Goal: Transaction & Acquisition: Purchase product/service

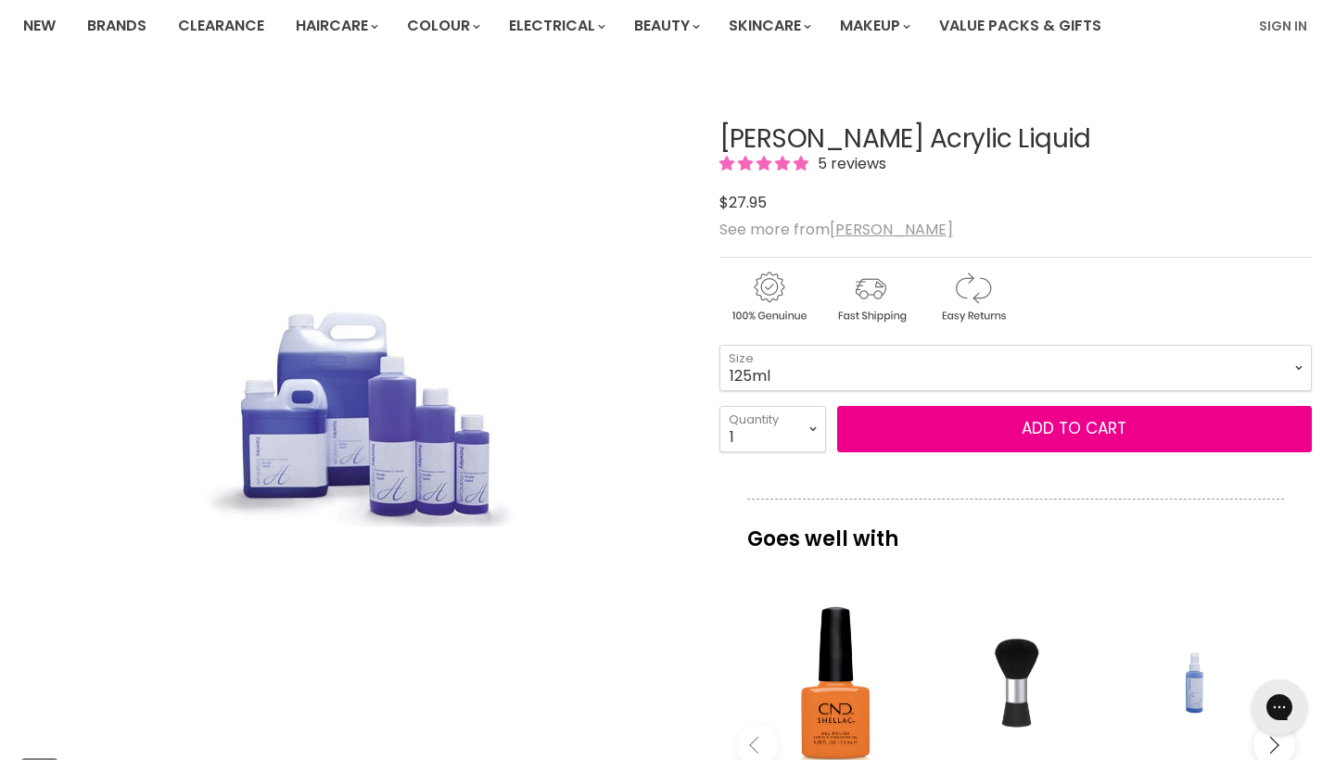
scroll to position [146, 0]
select select "250ml"
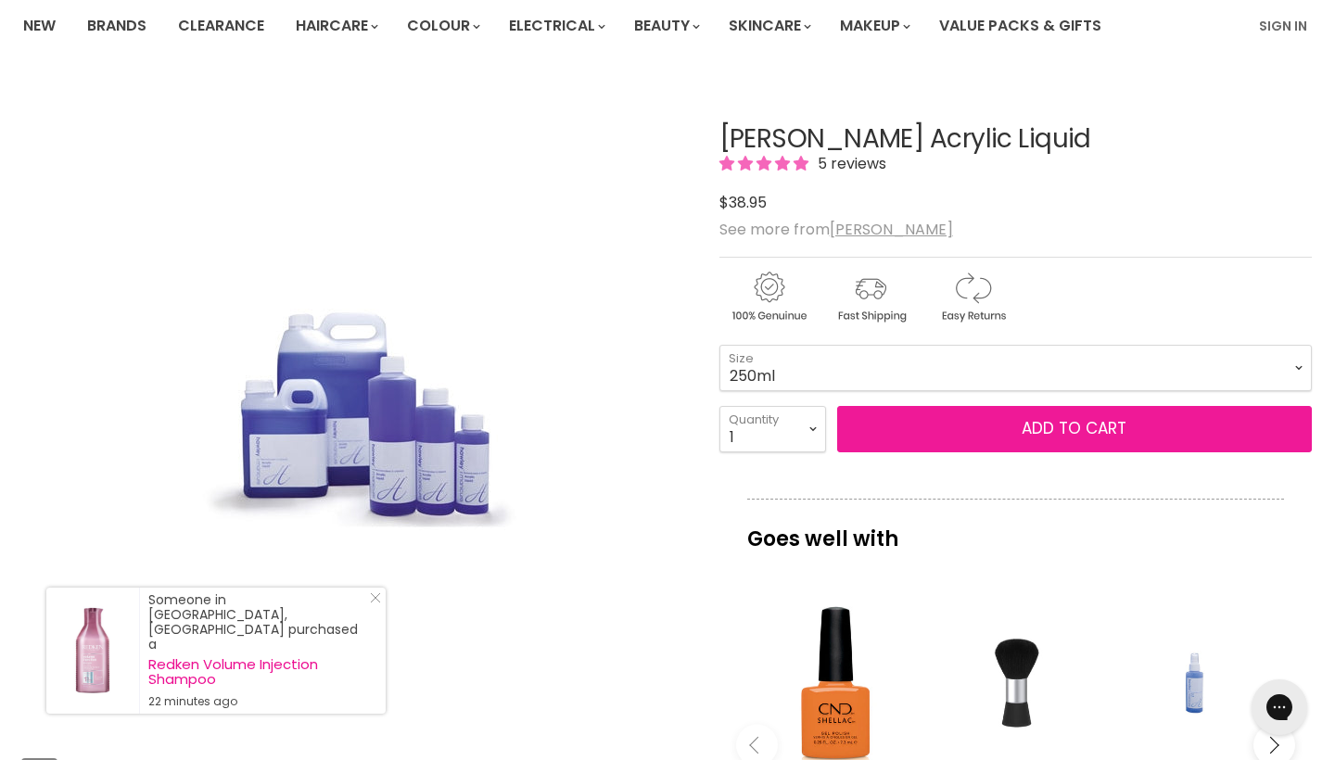
click at [937, 442] on button "Add to cart" at bounding box center [1074, 429] width 475 height 46
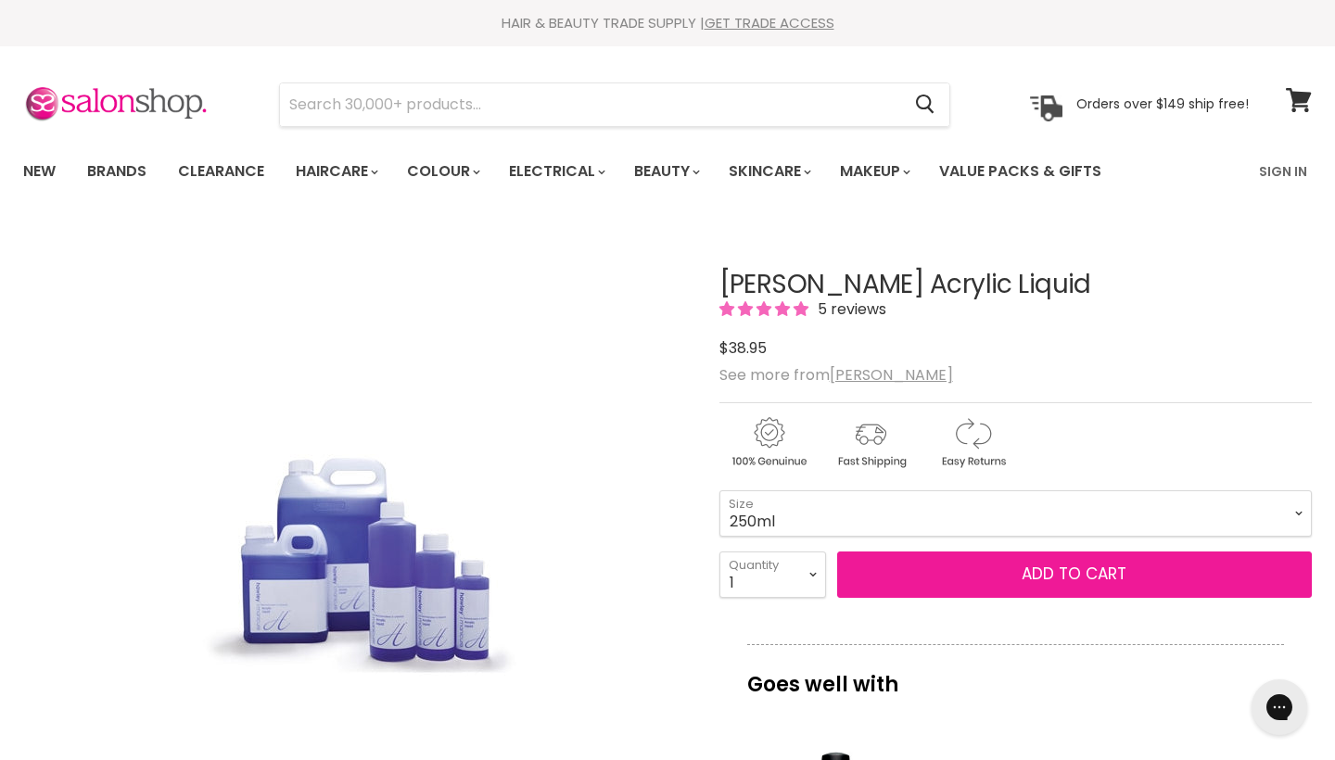
click at [1007, 576] on button "Add to cart" at bounding box center [1074, 575] width 475 height 46
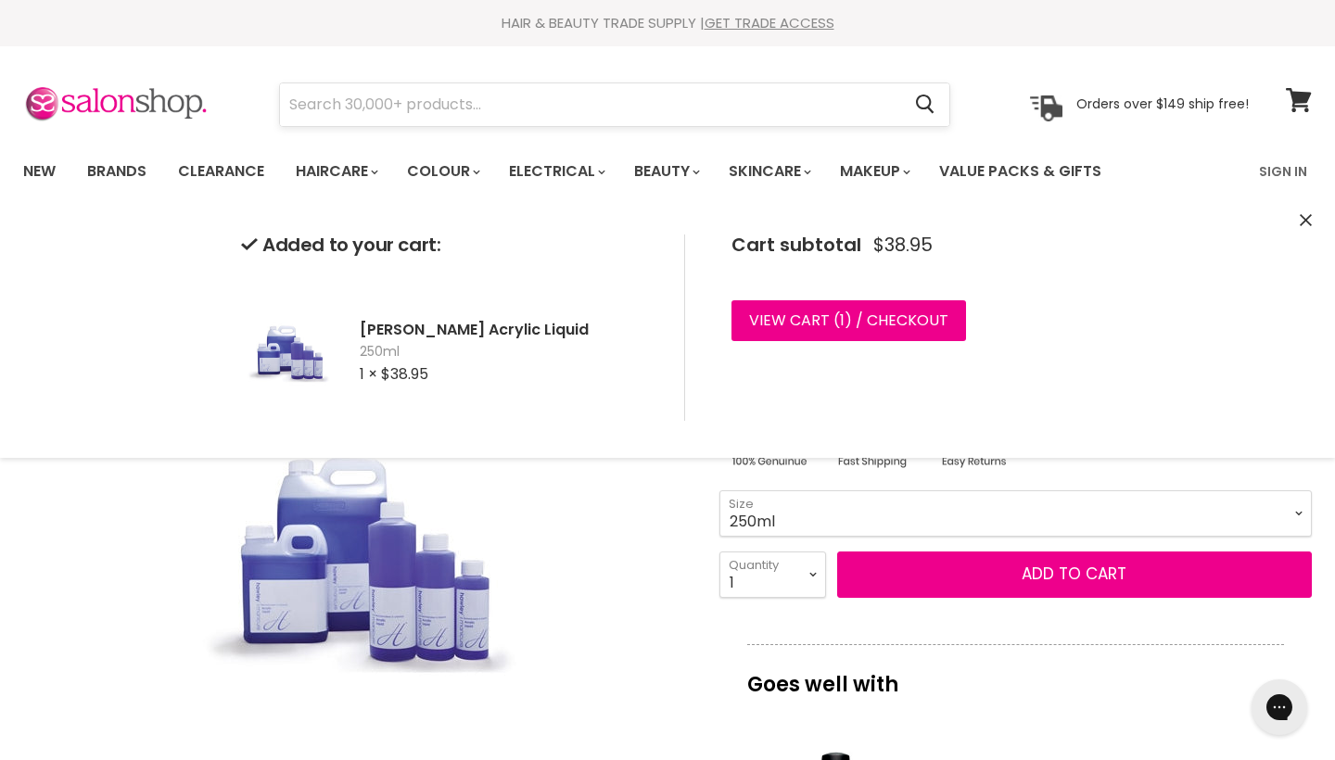
click at [721, 104] on input "Search" at bounding box center [590, 104] width 620 height 43
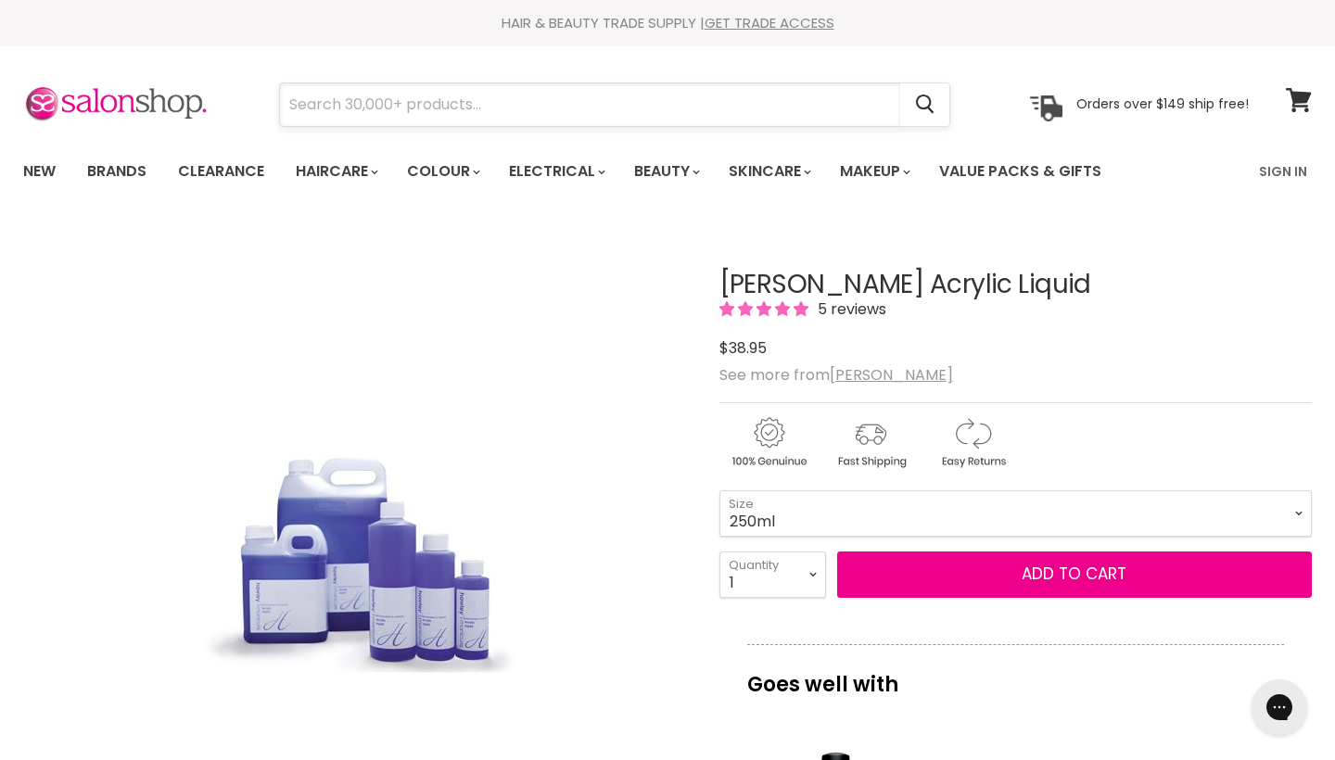
click at [591, 93] on input "Search" at bounding box center [590, 104] width 620 height 43
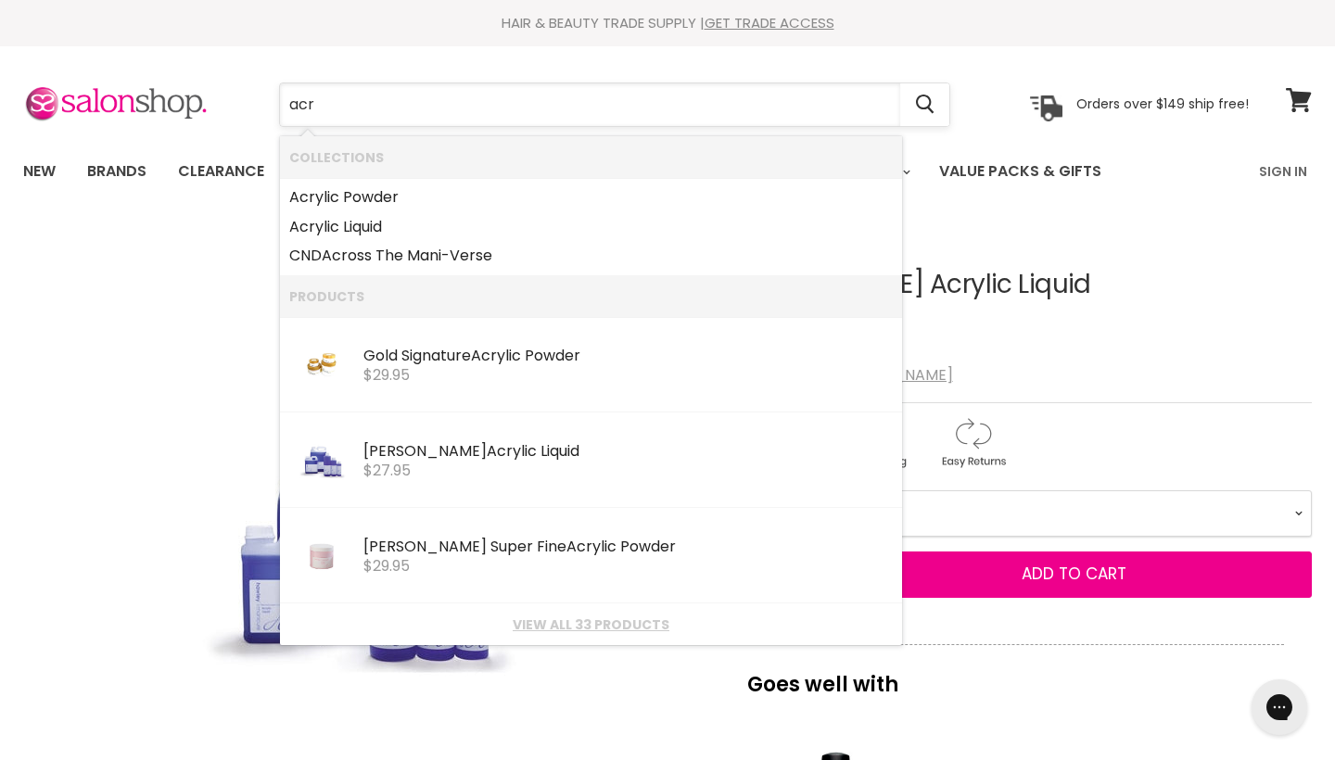
type input "air"
drag, startPoint x: 591, startPoint y: 93, endPoint x: 371, endPoint y: 200, distance: 245.4
click at [371, 200] on link "Acr ylic Powder" at bounding box center [590, 198] width 603 height 30
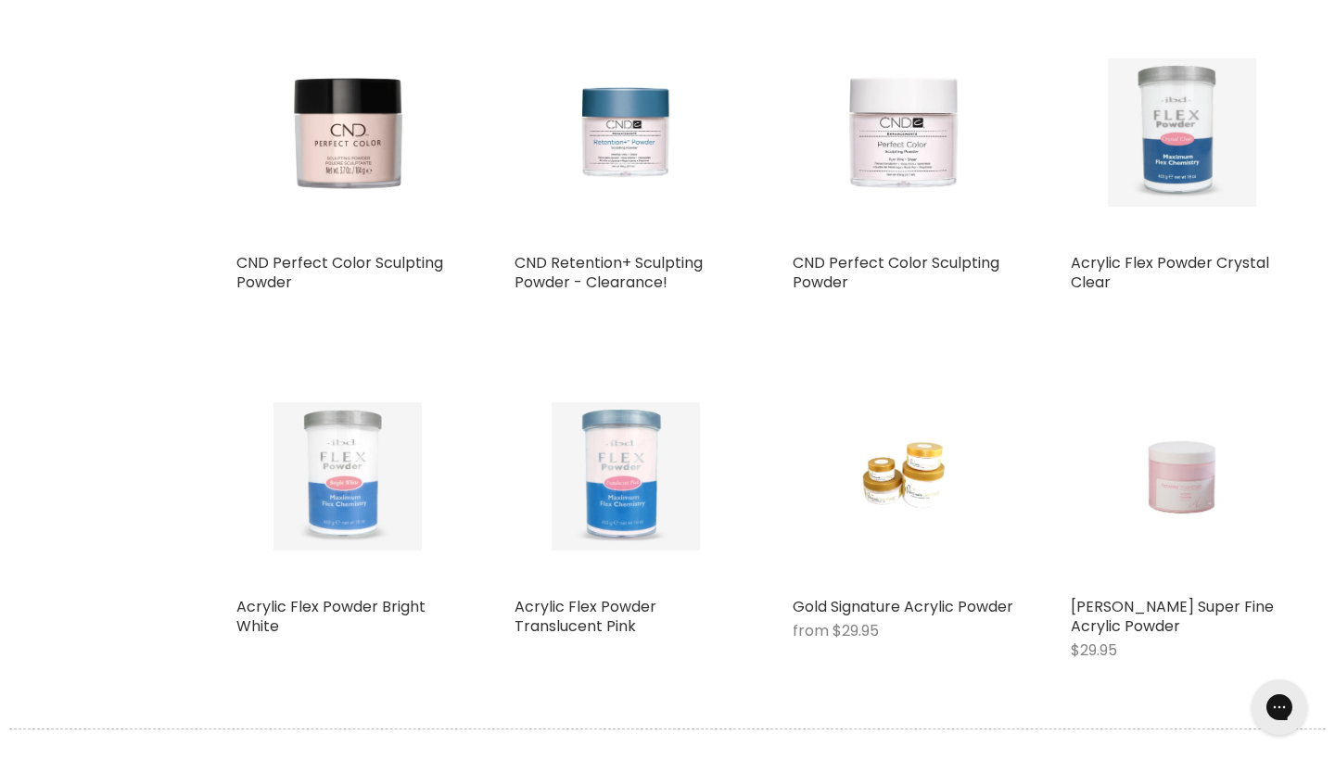
scroll to position [456, 0]
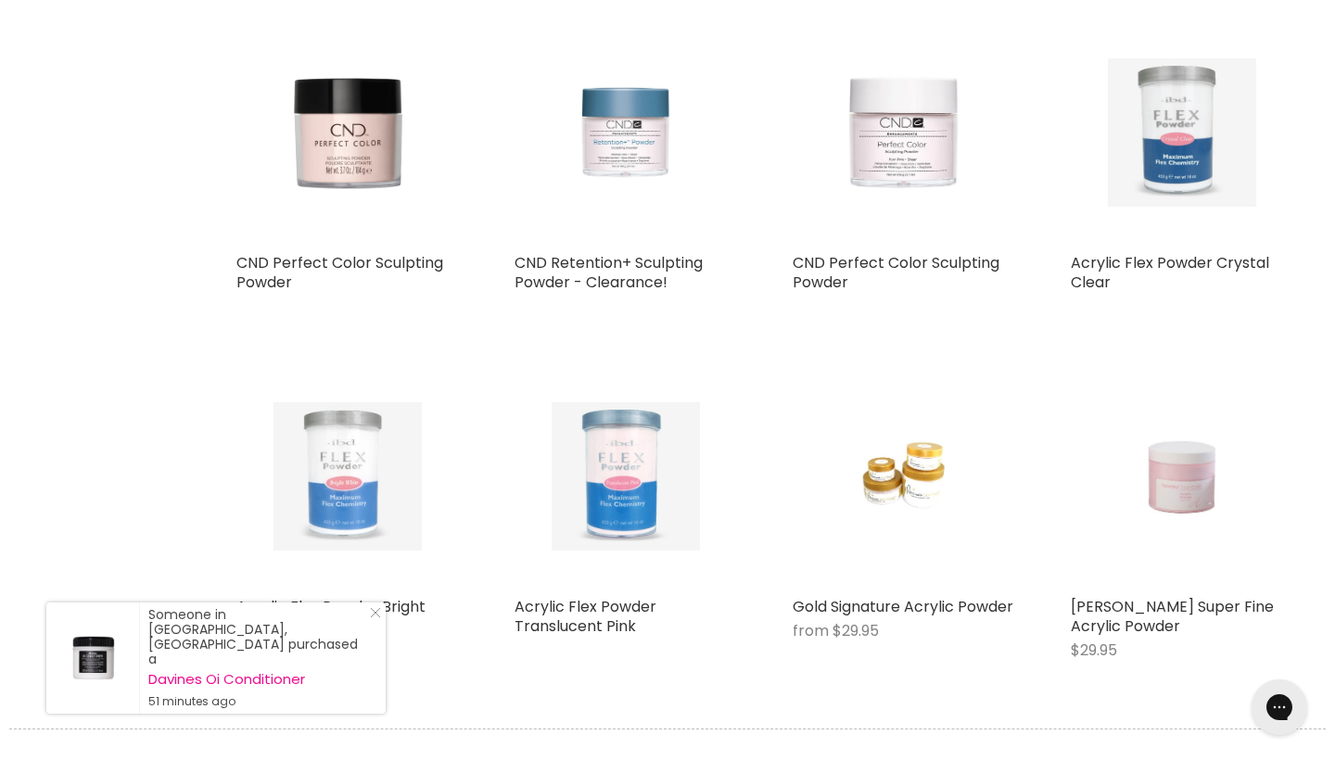
click at [572, 162] on img "Main content" at bounding box center [625, 132] width 147 height 222
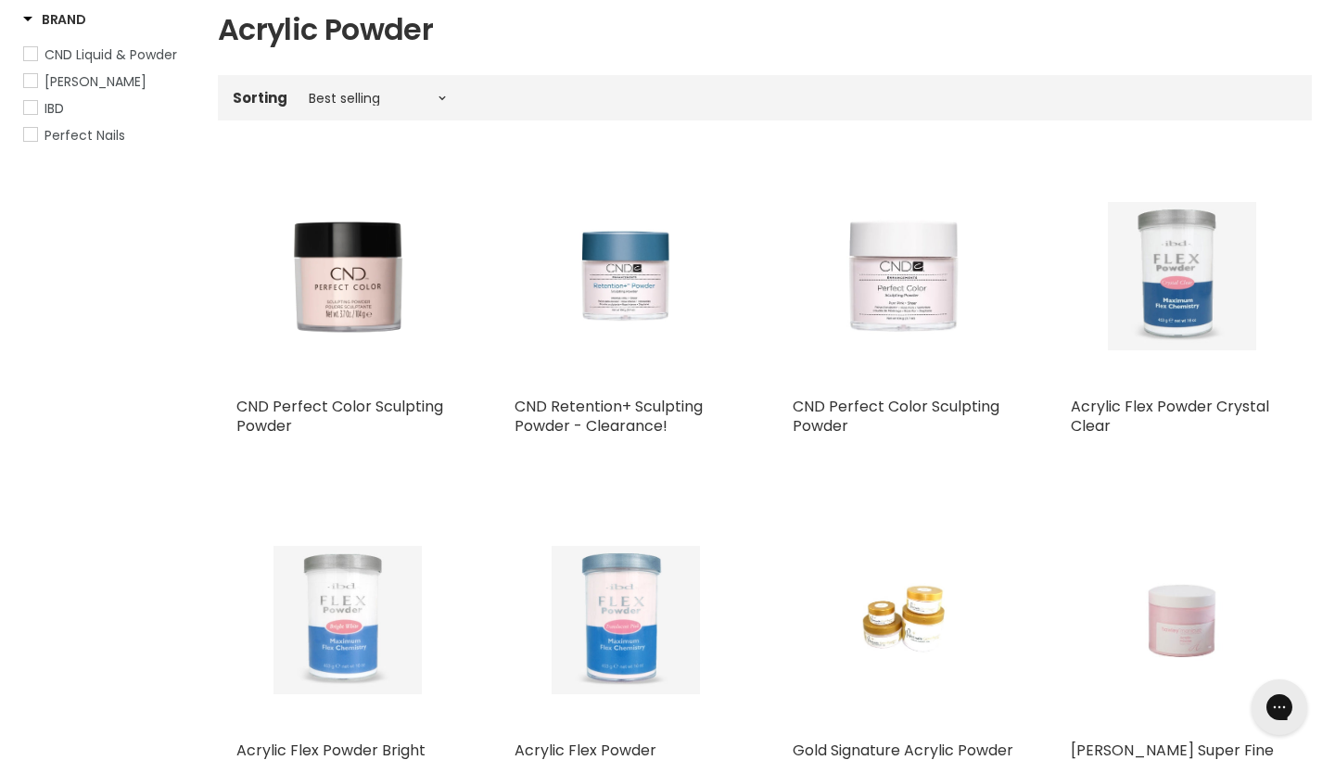
scroll to position [307, 0]
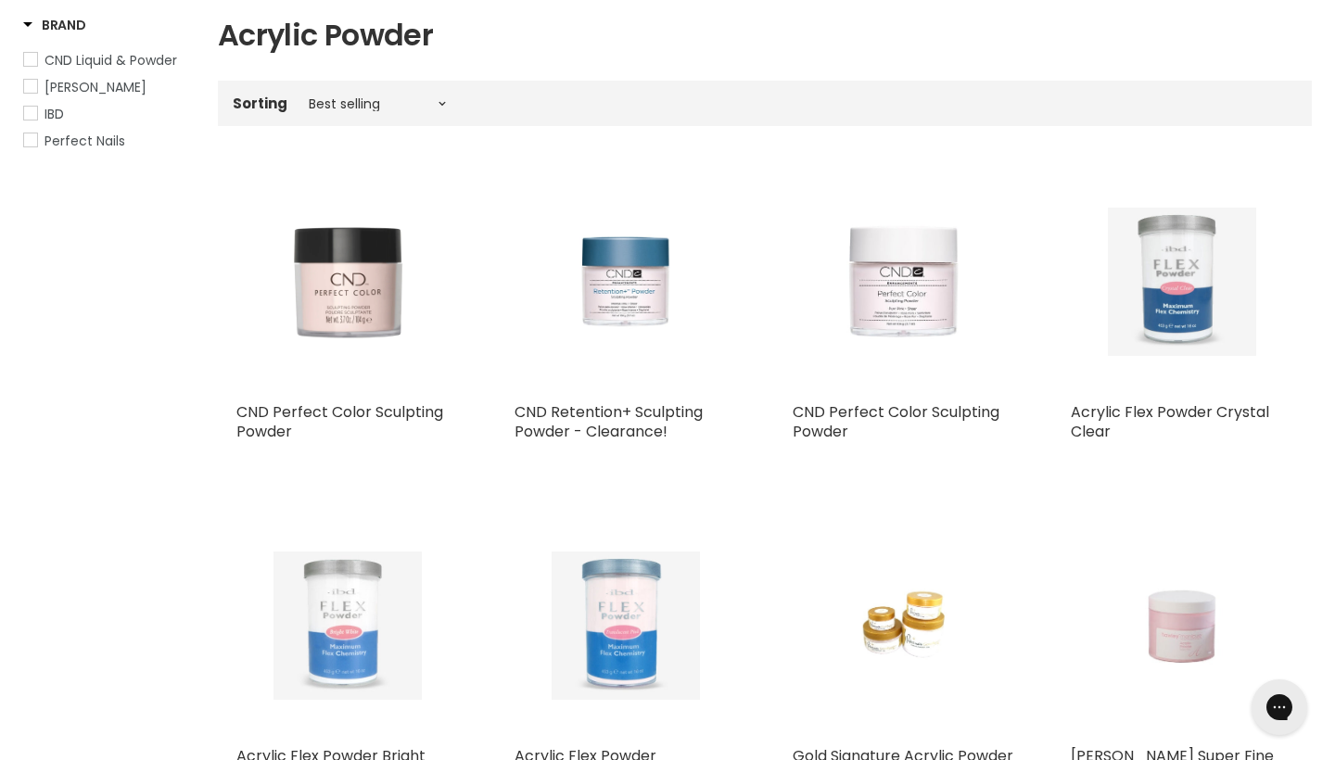
click at [345, 301] on img "Main content" at bounding box center [347, 282] width 222 height 222
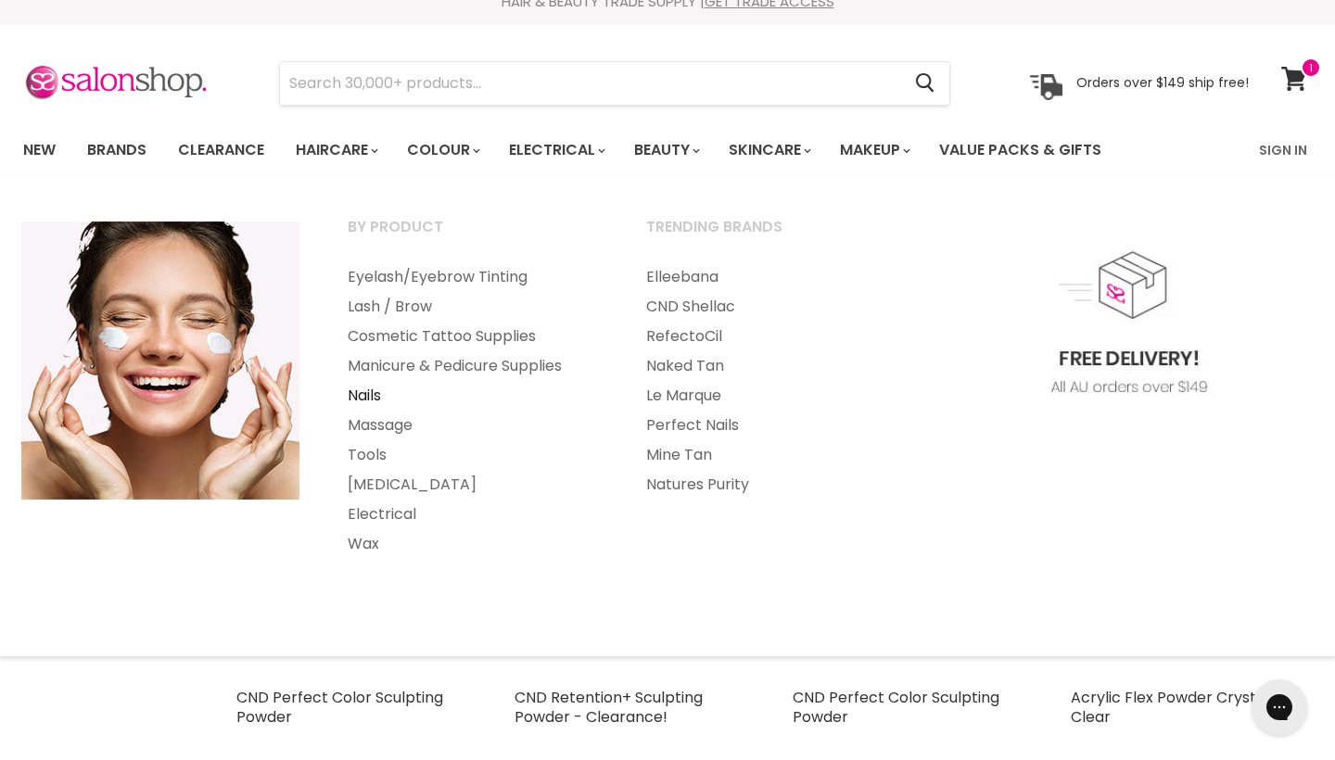
click at [370, 392] on link "Nails" at bounding box center [471, 396] width 295 height 30
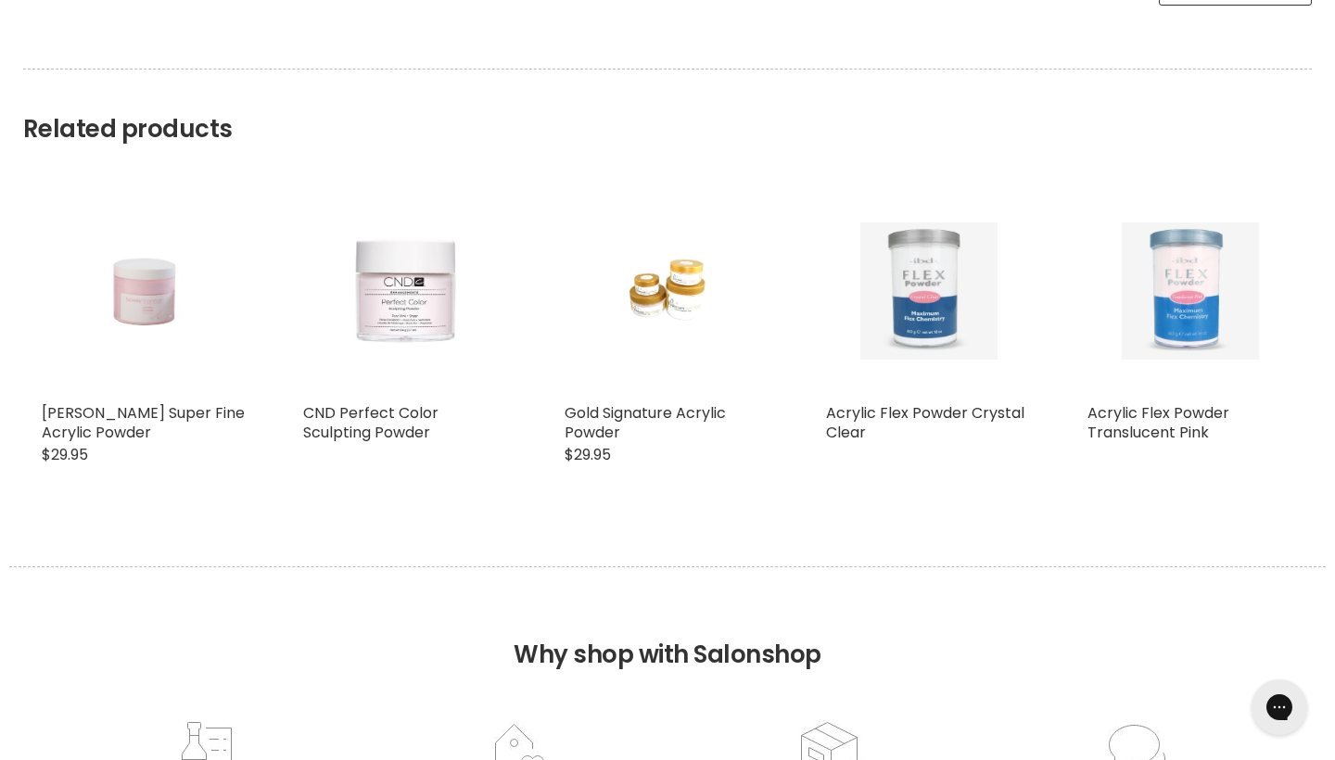
scroll to position [1553, 0]
click at [907, 318] on img "Main content" at bounding box center [928, 291] width 137 height 206
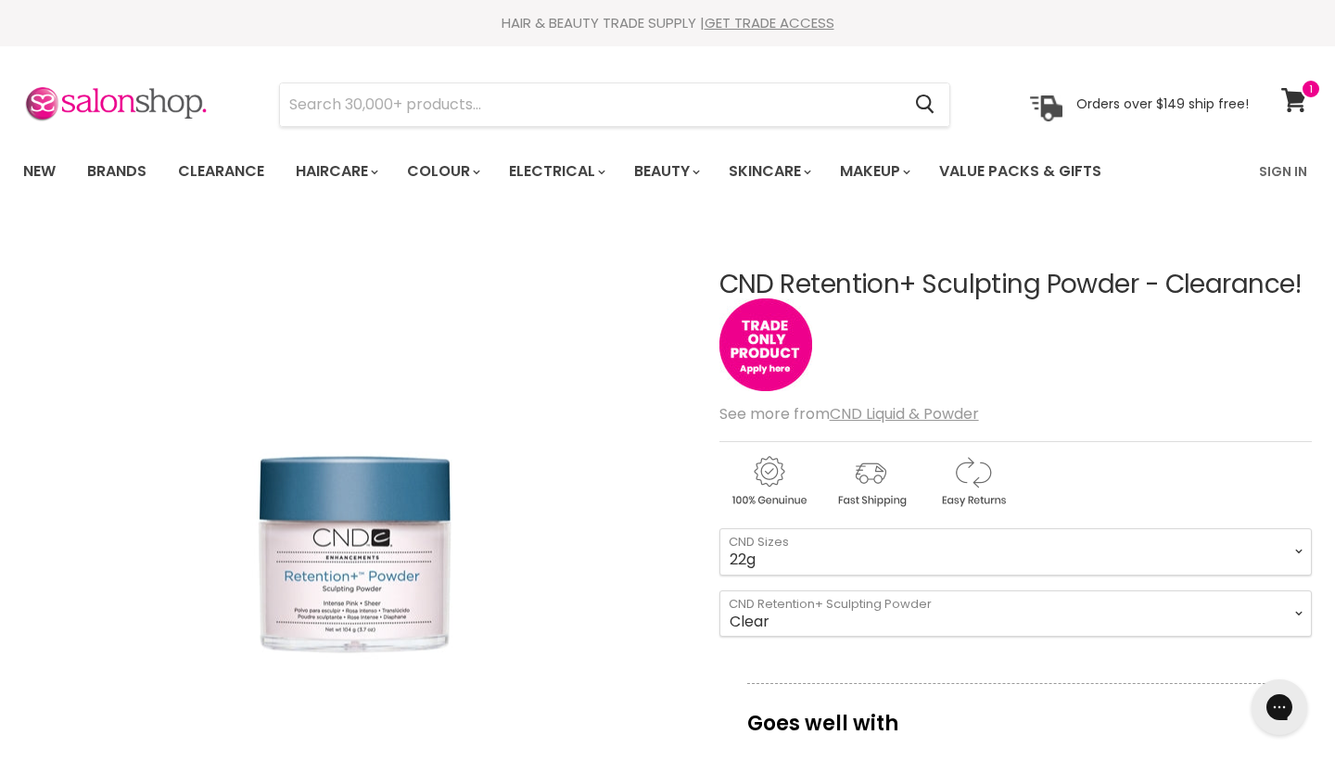
scroll to position [0, 0]
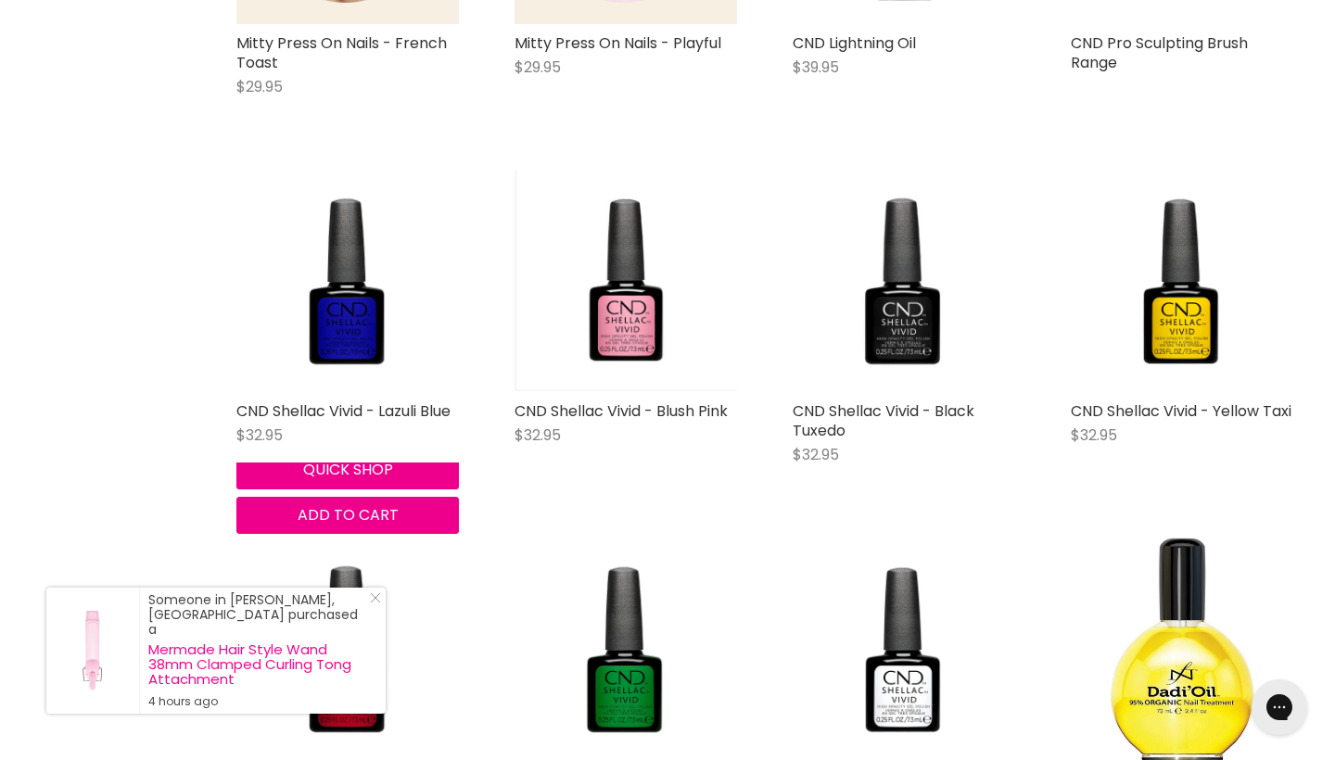
scroll to position [970, 0]
